Goal: Transaction & Acquisition: Purchase product/service

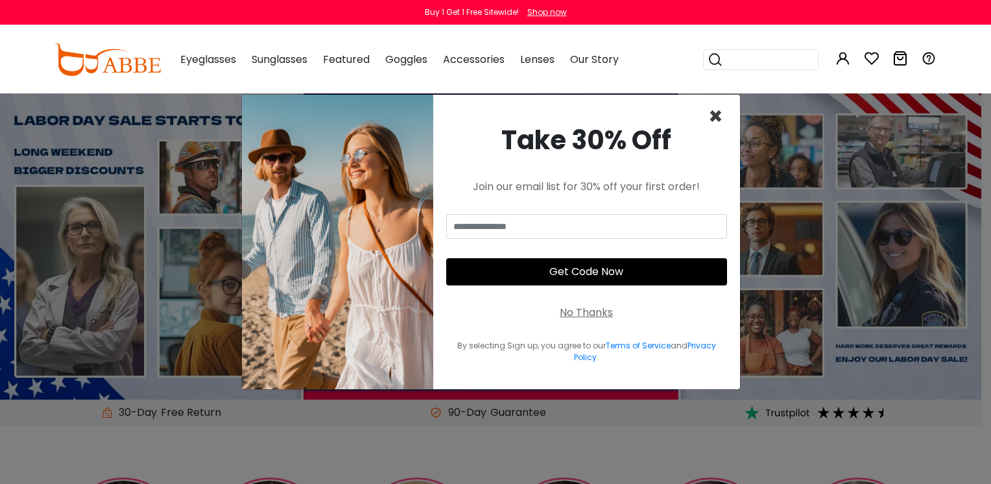
click at [715, 120] on span "×" at bounding box center [715, 116] width 15 height 33
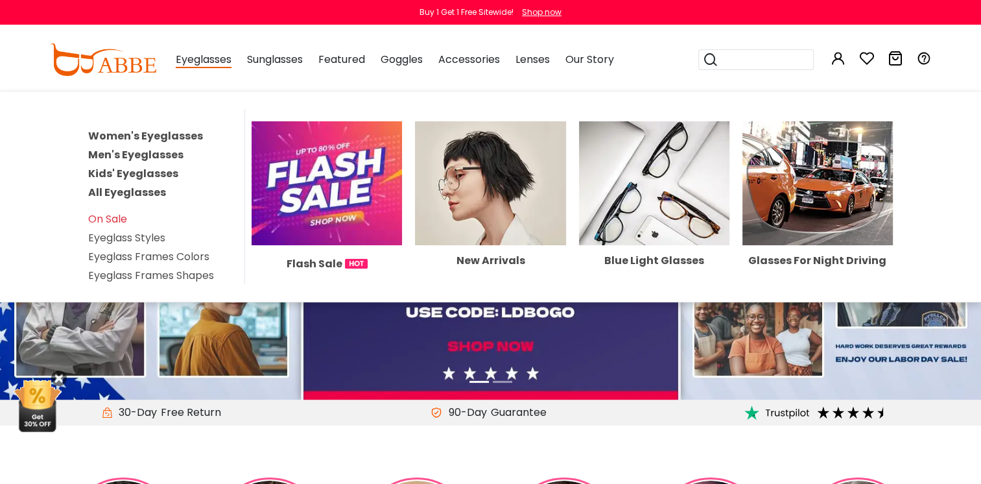
click at [141, 188] on link "All Eyeglasses" at bounding box center [127, 192] width 78 height 15
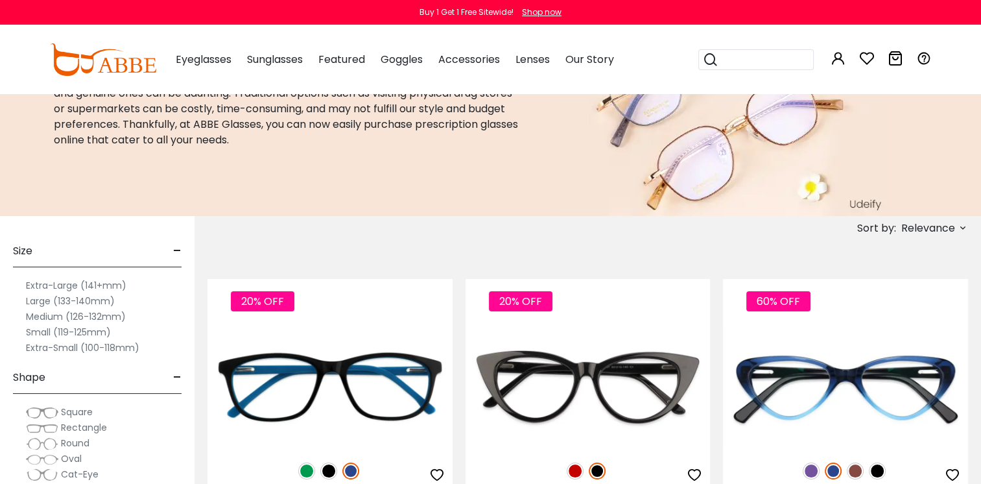
scroll to position [130, 0]
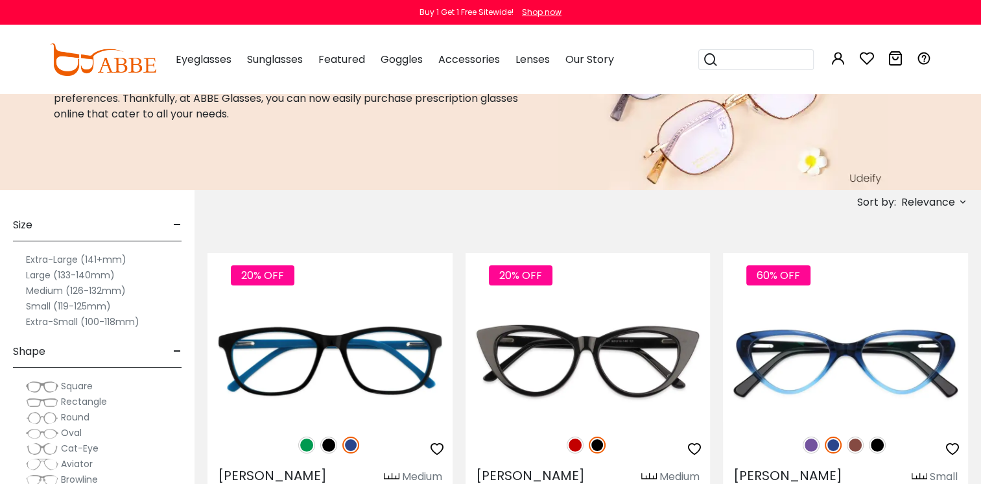
click at [117, 321] on label "Extra-Small (100-118mm)" at bounding box center [83, 322] width 114 height 16
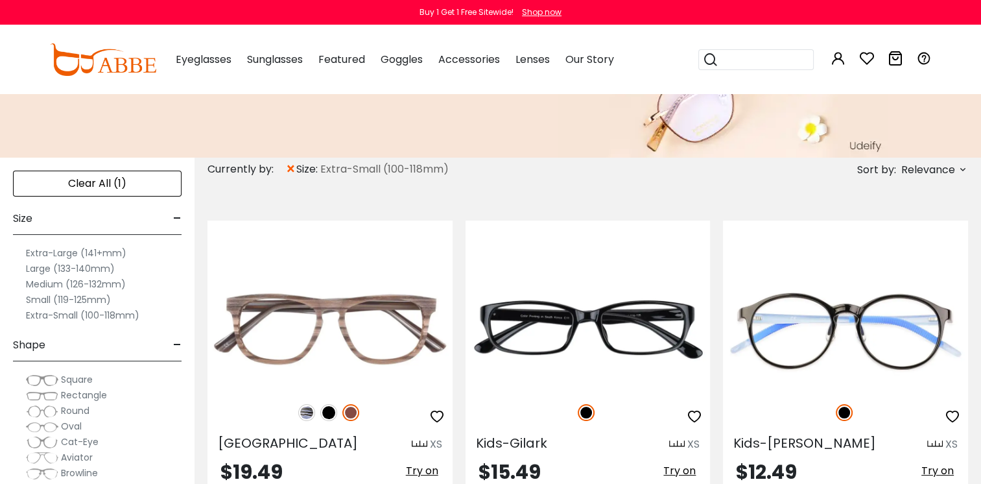
scroll to position [208, 0]
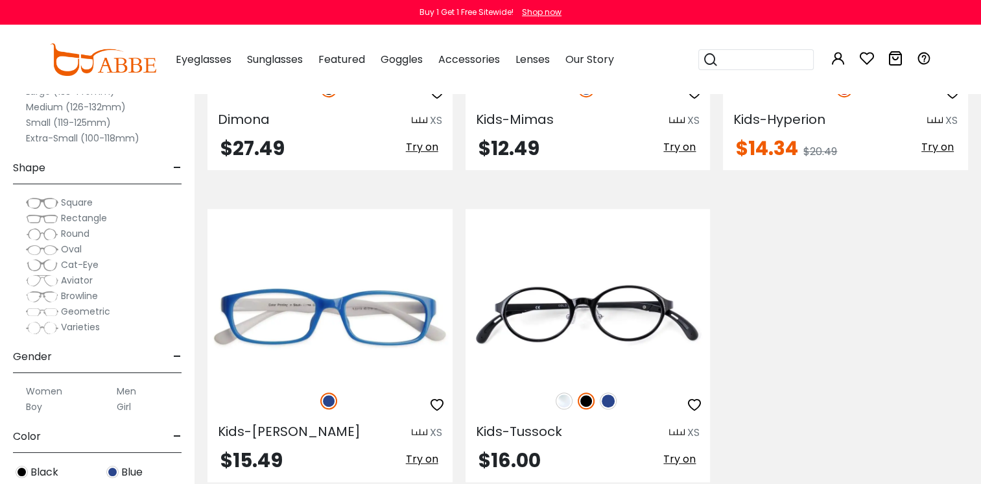
scroll to position [994, 0]
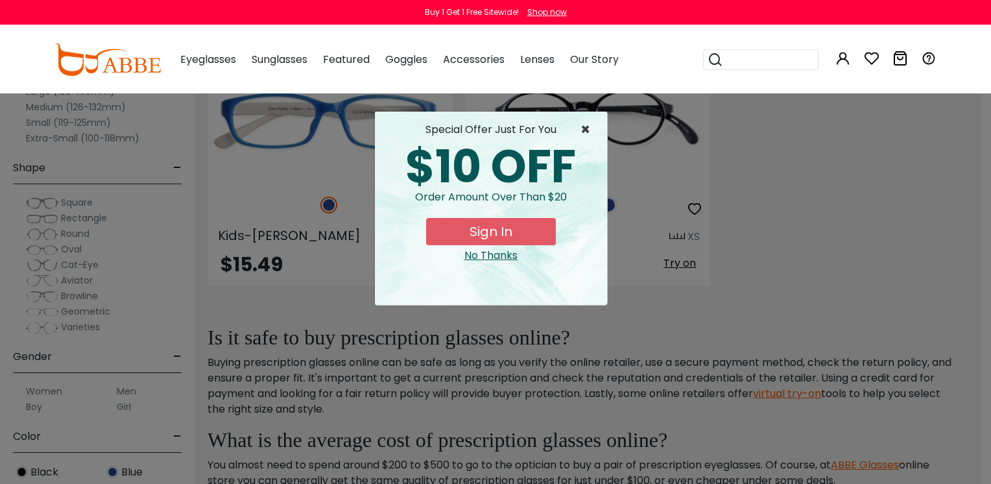
click at [586, 131] on span "×" at bounding box center [588, 130] width 16 height 16
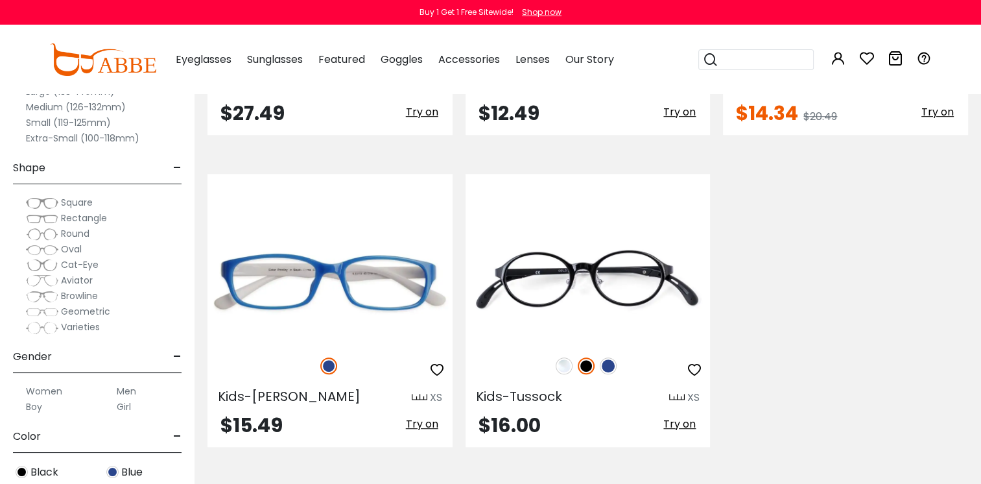
scroll to position [812, 0]
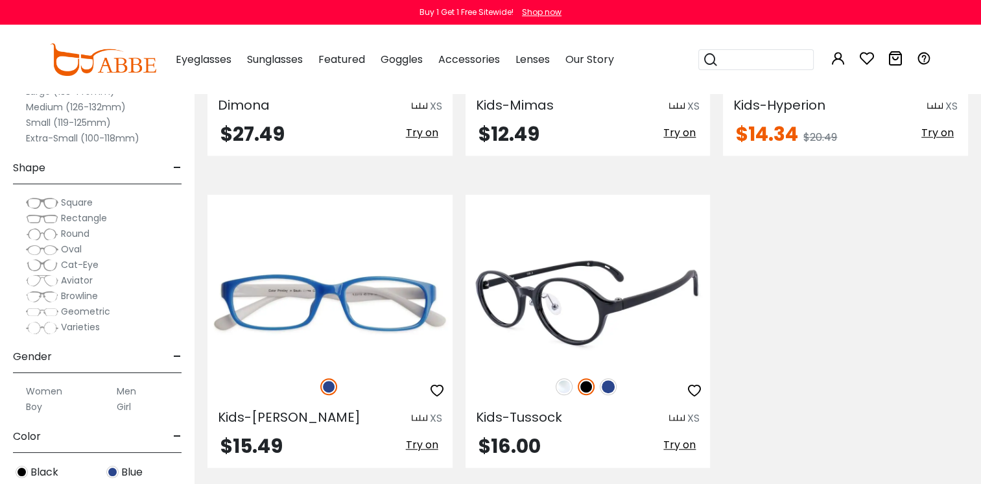
click at [564, 385] on img at bounding box center [564, 386] width 17 height 17
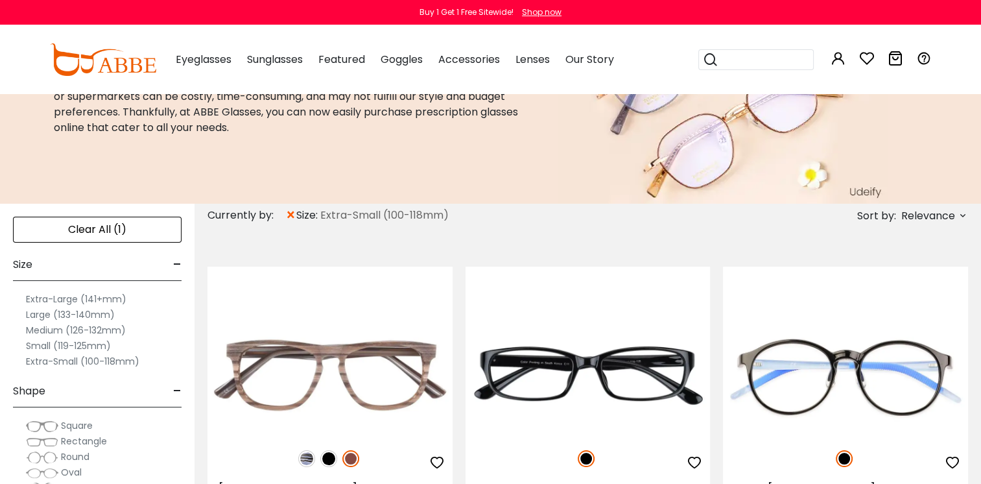
scroll to position [34, 0]
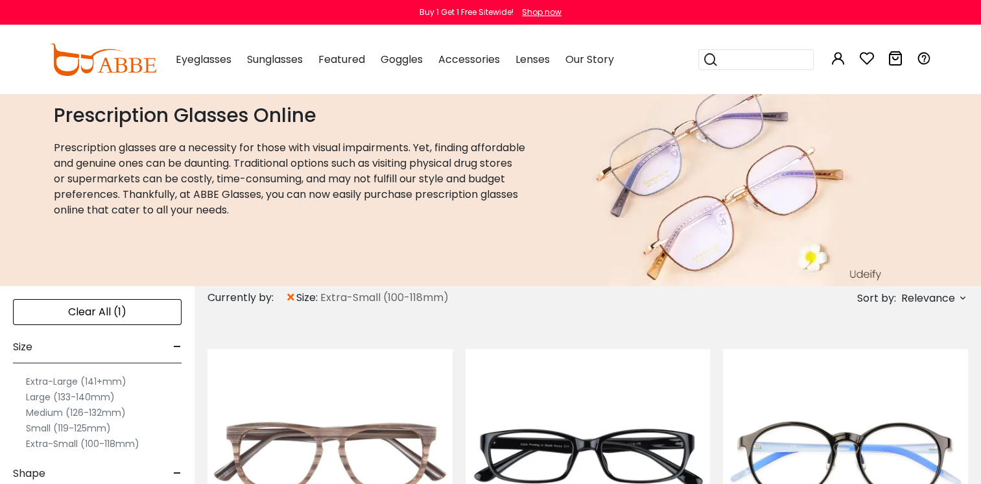
click at [291, 294] on span "×" at bounding box center [290, 297] width 11 height 23
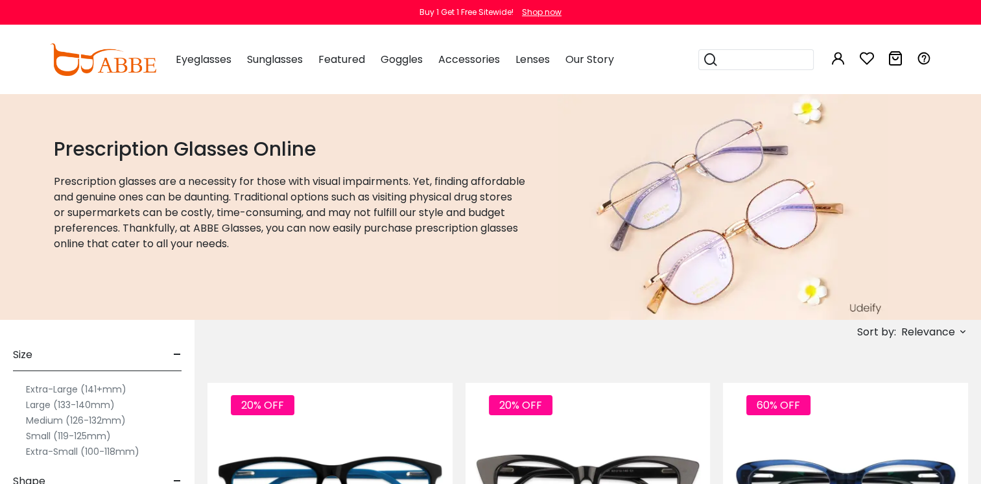
click at [81, 436] on label "Small (119-125mm)" at bounding box center [68, 436] width 85 height 16
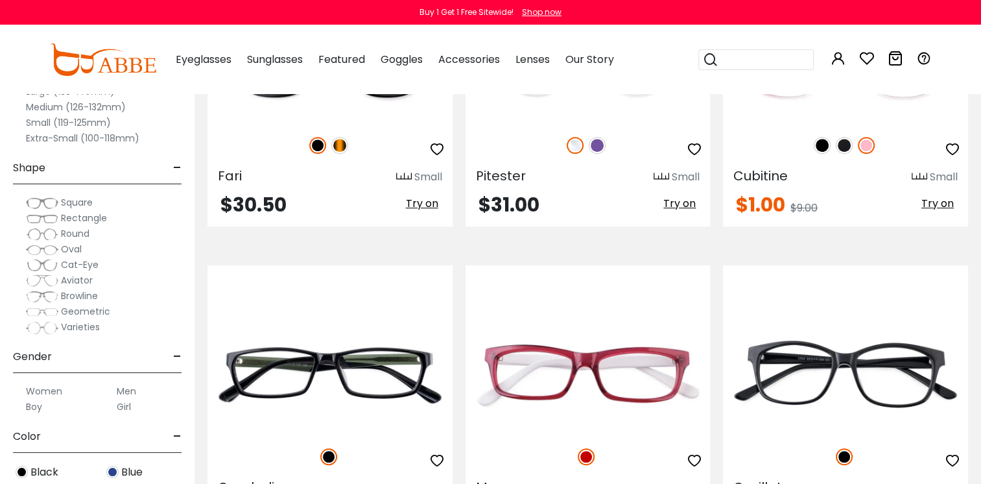
scroll to position [6221, 0]
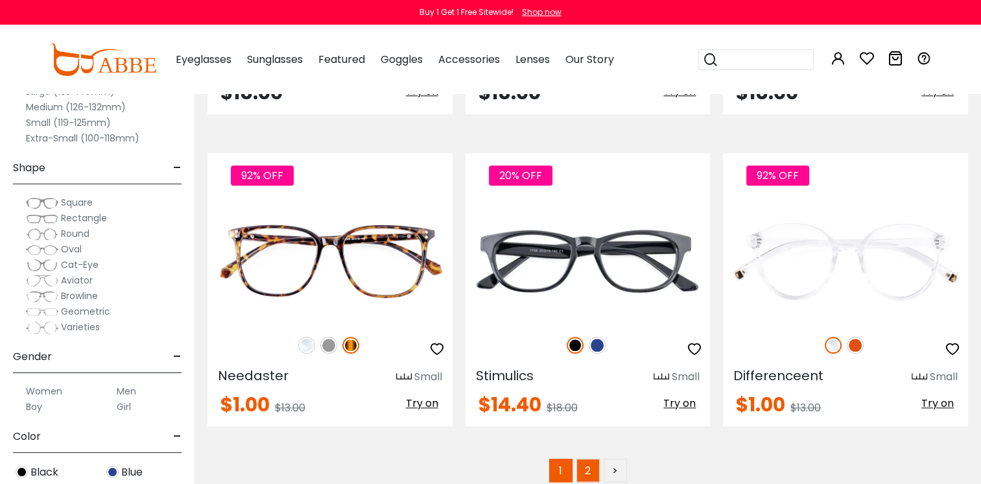
click at [588, 459] on link "2" at bounding box center [588, 470] width 23 height 23
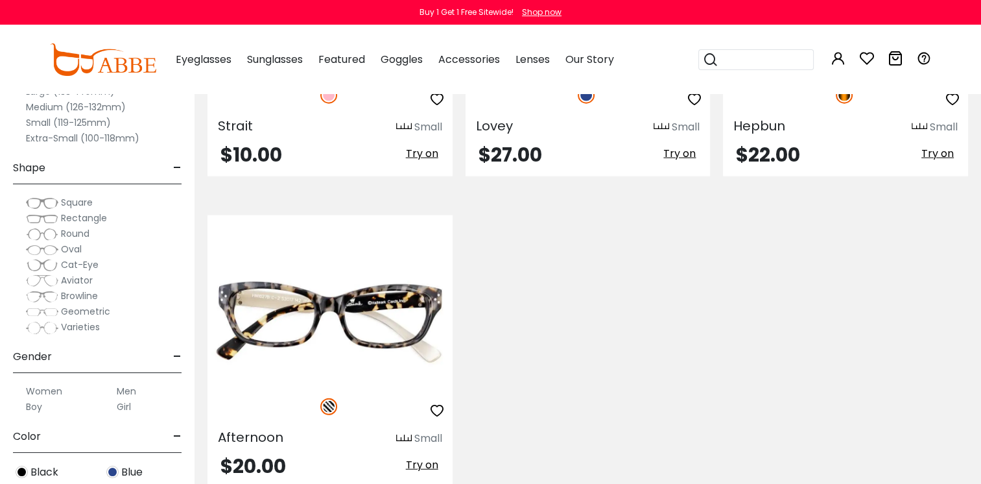
scroll to position [3015, 0]
